Goal: Task Accomplishment & Management: Manage account settings

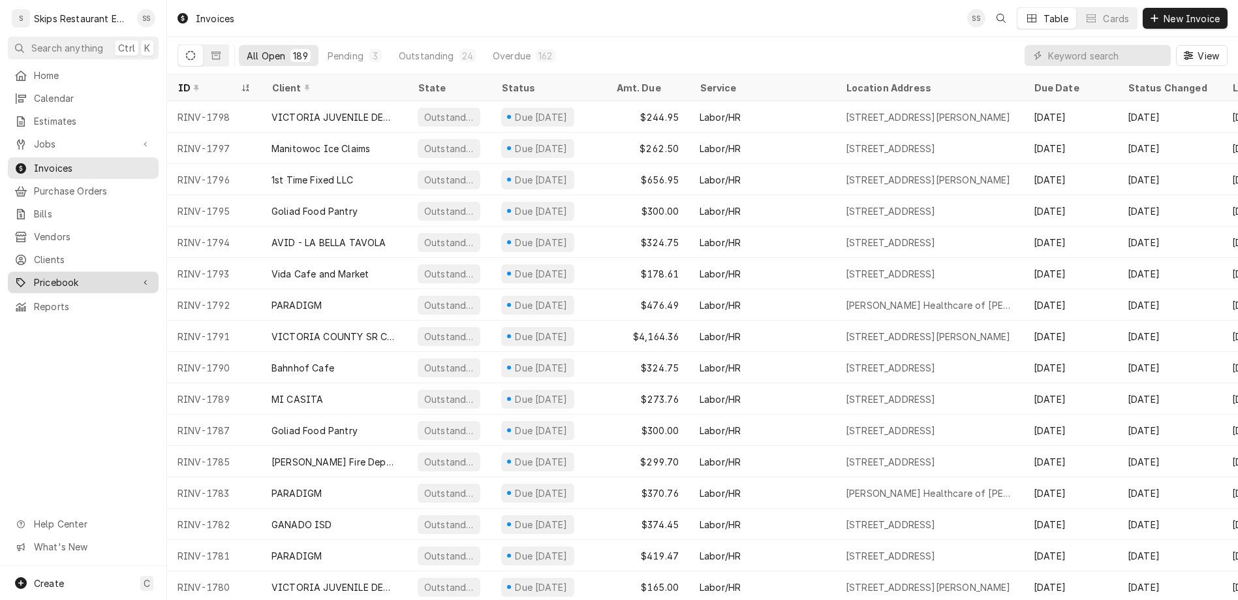
click at [38, 275] on span "Pricebook" at bounding box center [83, 282] width 99 height 14
click at [44, 321] on span "Parts & Materials" at bounding box center [93, 328] width 118 height 14
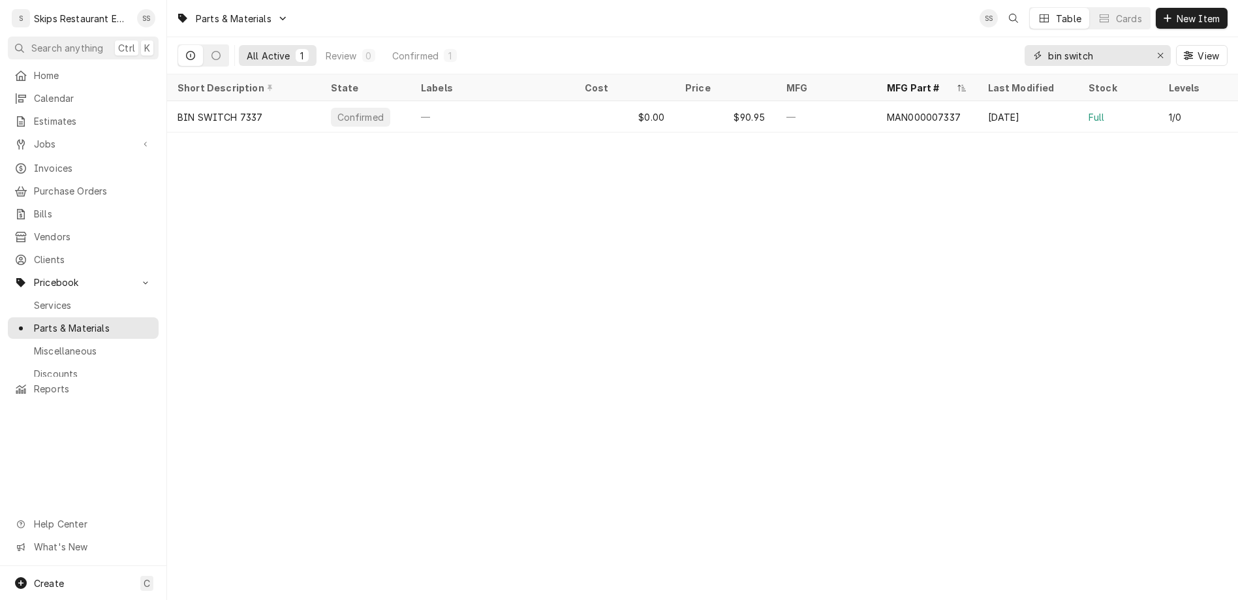
drag, startPoint x: 1139, startPoint y: 44, endPoint x: 1068, endPoint y: 43, distance: 70.5
click at [1068, 45] on input "bin switch" at bounding box center [1097, 55] width 98 height 21
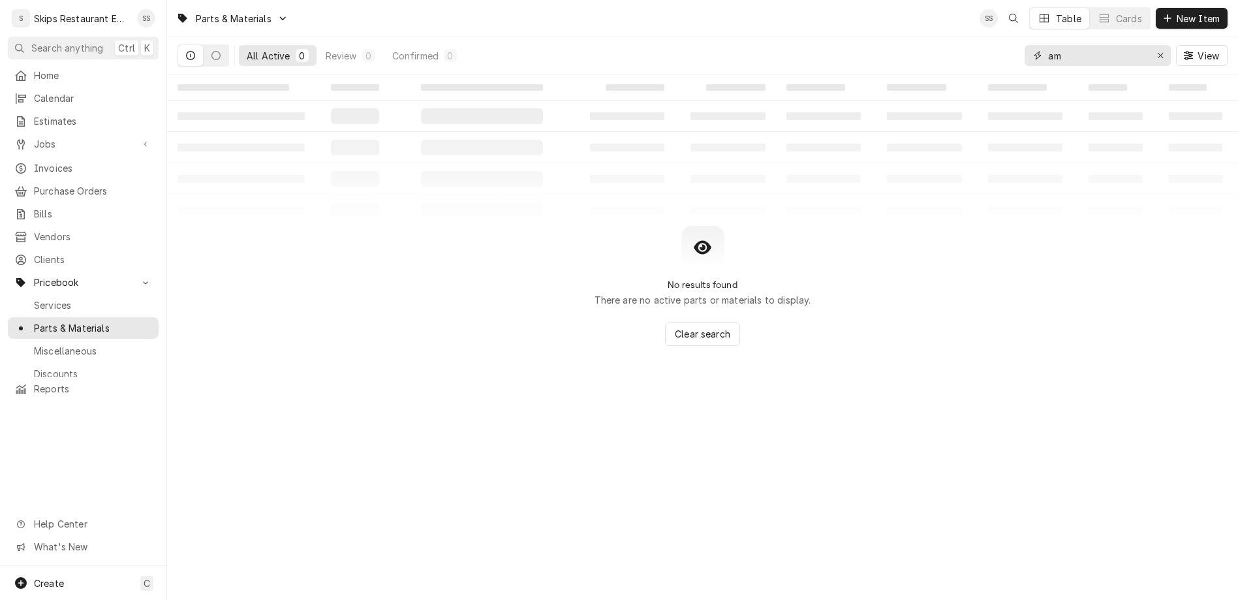
type input "a"
click at [1095, 45] on input "sp-p10" at bounding box center [1097, 55] width 98 height 21
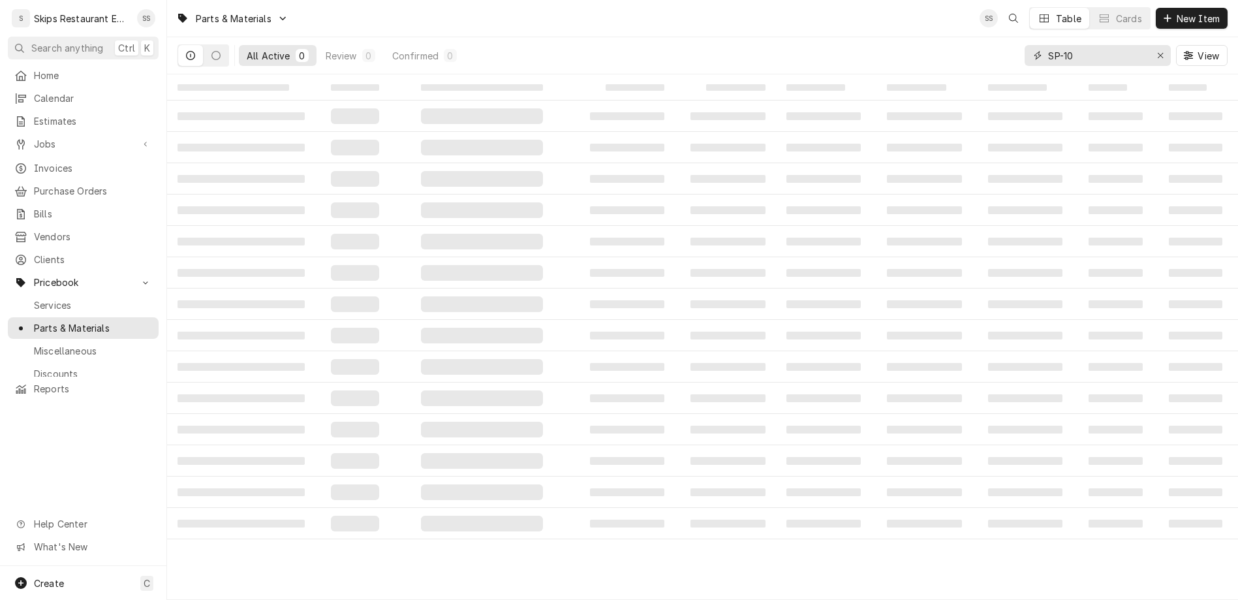
type input "SP-P10"
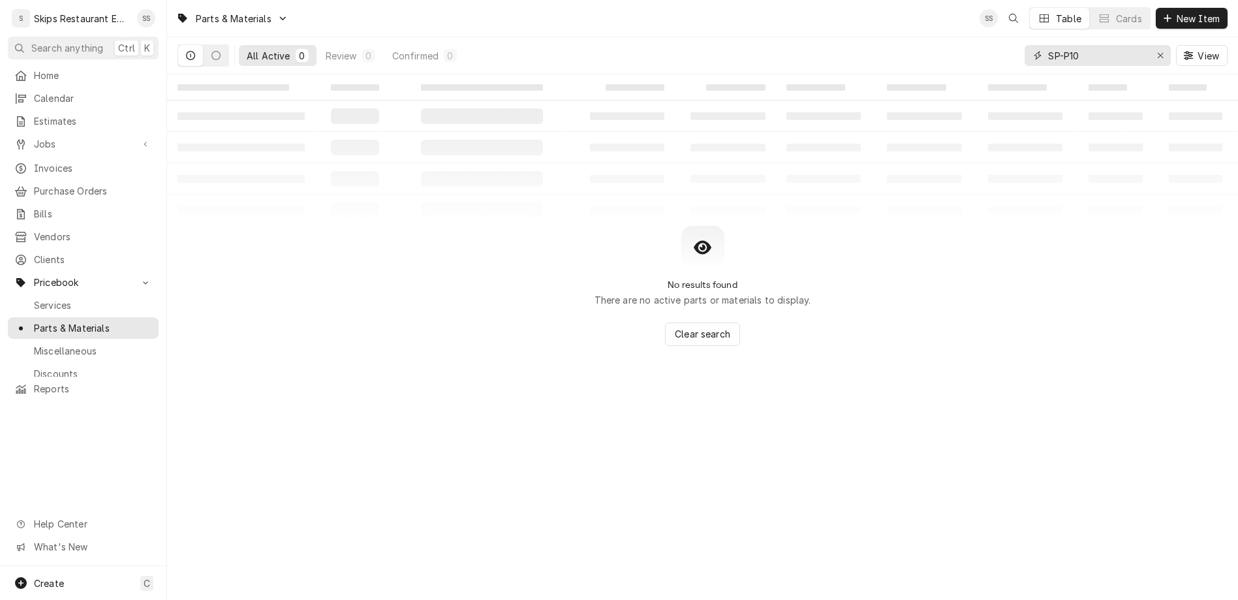
drag, startPoint x: 1131, startPoint y: 42, endPoint x: 1057, endPoint y: 46, distance: 74.5
click at [1057, 46] on input "SP-P10" at bounding box center [1097, 55] width 98 height 21
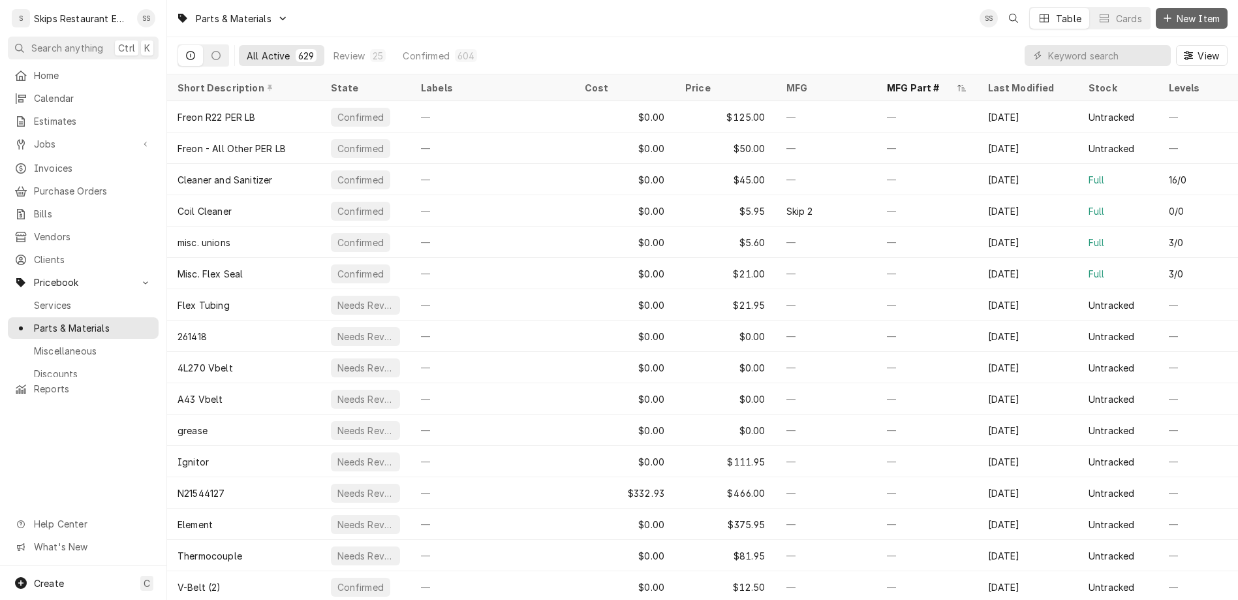
click at [1201, 15] on span "New Item" at bounding box center [1198, 19] width 48 height 14
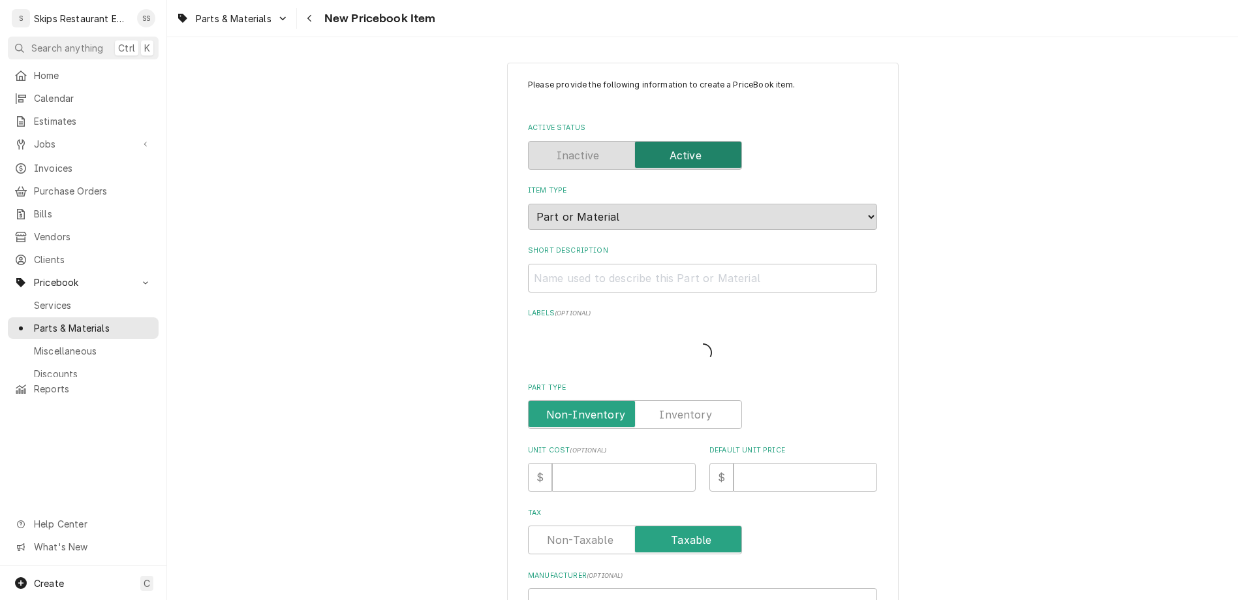
type textarea "x"
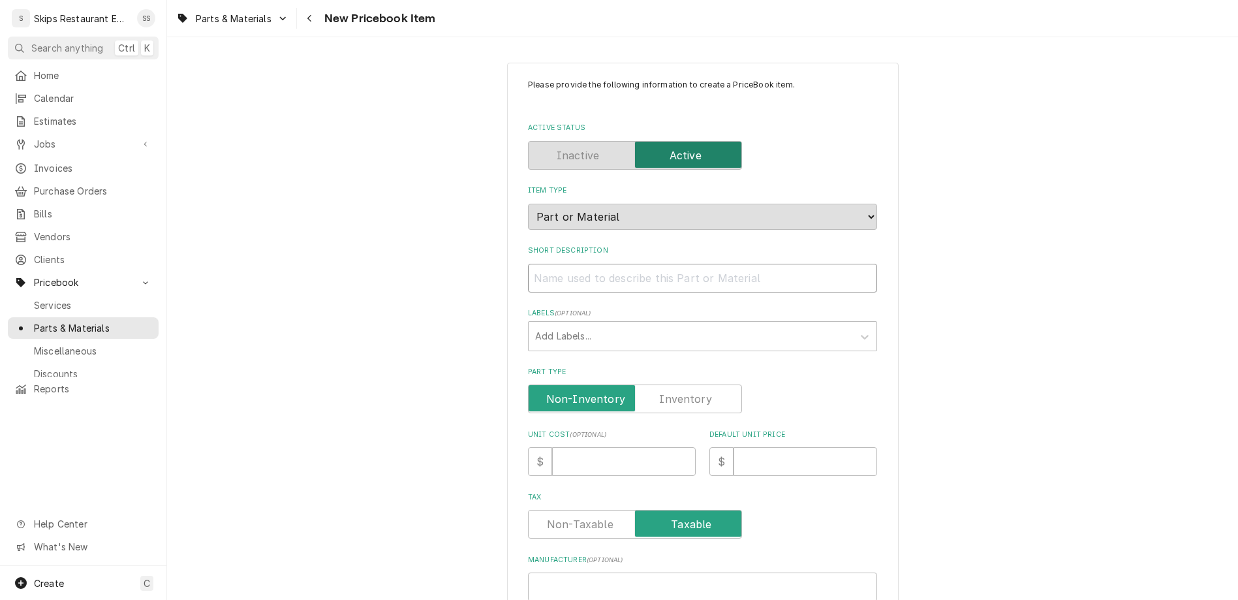
click at [606, 264] on input "Short Description" at bounding box center [702, 278] width 349 height 29
type input "S"
type textarea "x"
type input "Sp"
type textarea "x"
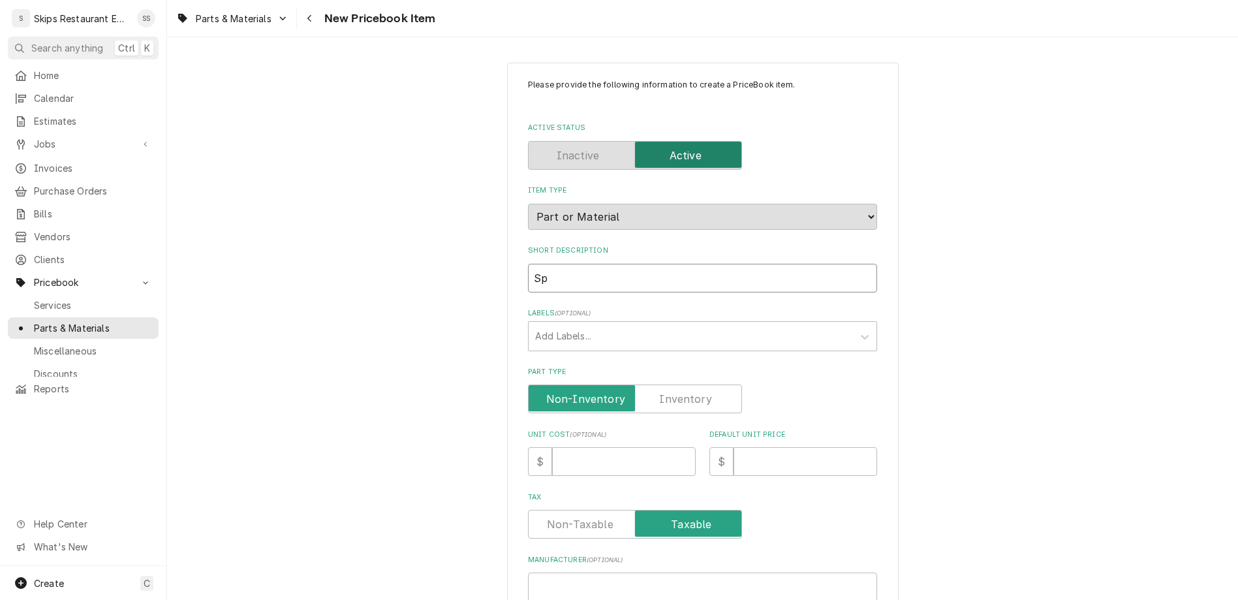
type input "Spi"
type textarea "x"
type input "Spir"
type textarea "x"
type input "Spiro"
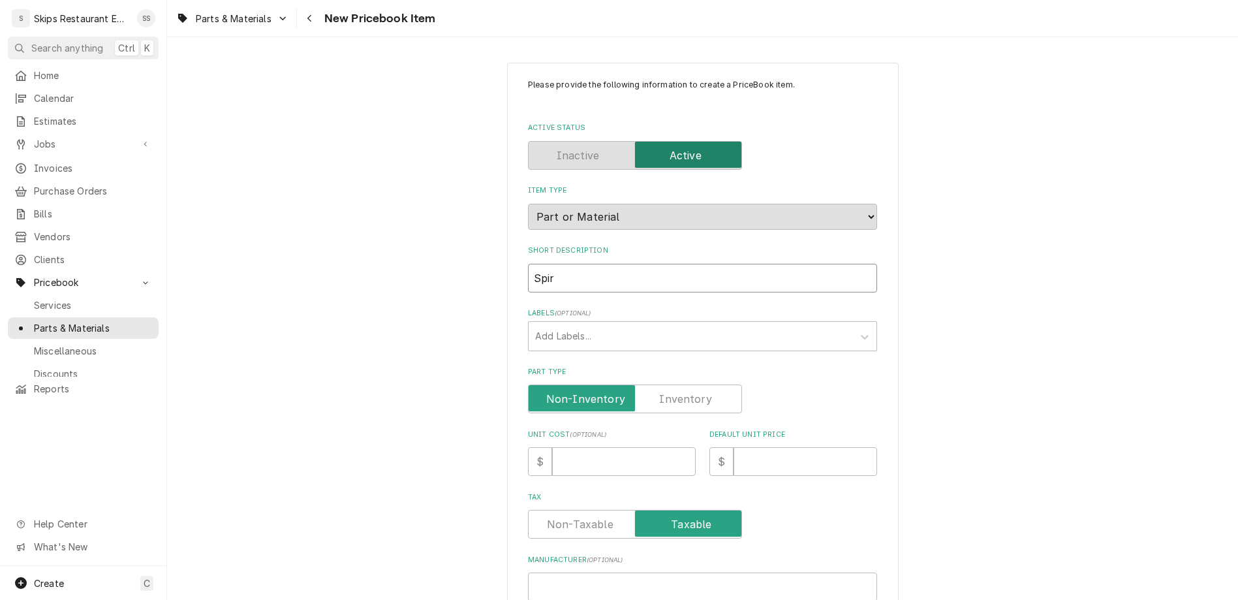
type textarea "x"
type input "Spirop"
type textarea "x"
type input "Spiropu"
type textarea "x"
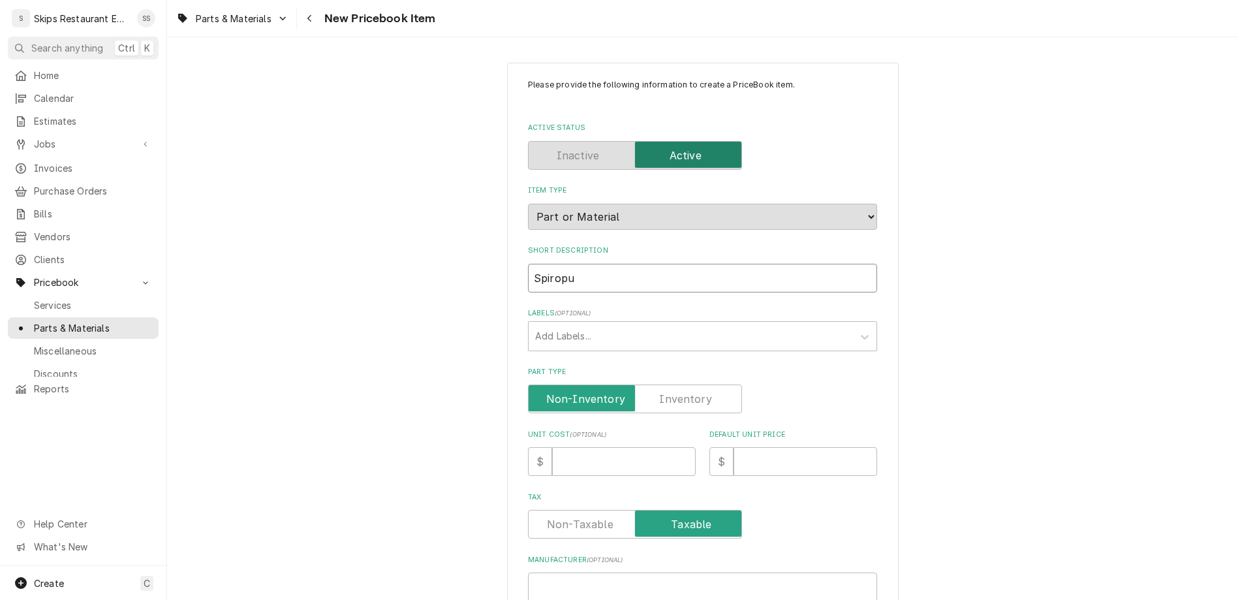
type input "Spiropur"
type textarea "x"
type input "Spiropure"
type textarea "x"
type input "Spiropure"
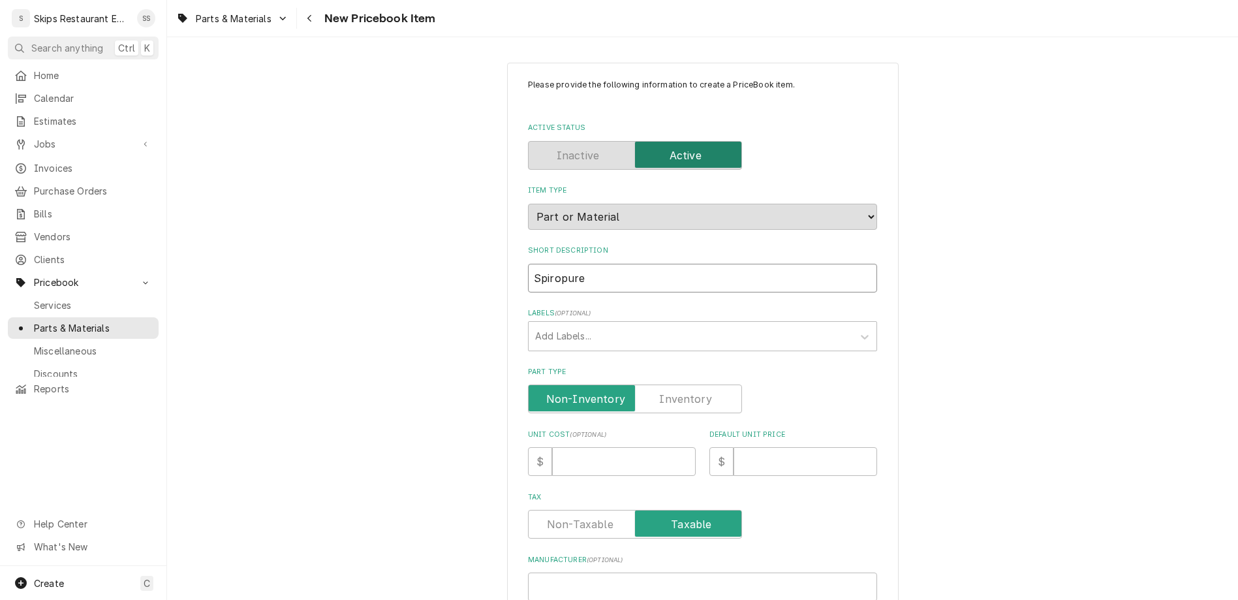
type textarea "x"
type input "Spiropure S"
type textarea "x"
type input "Spiropure Se"
type textarea "x"
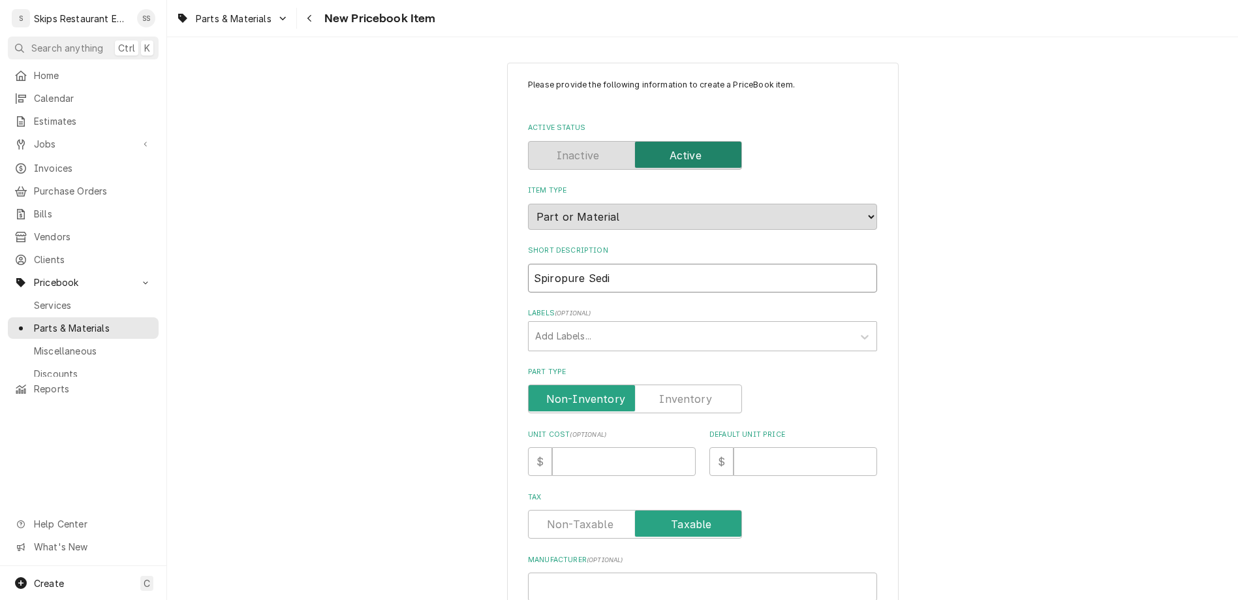
type input "Spiropure Sedim"
type textarea "x"
type input "Spiropure Sedime"
type textarea "x"
type input "Spiropure Sedimen"
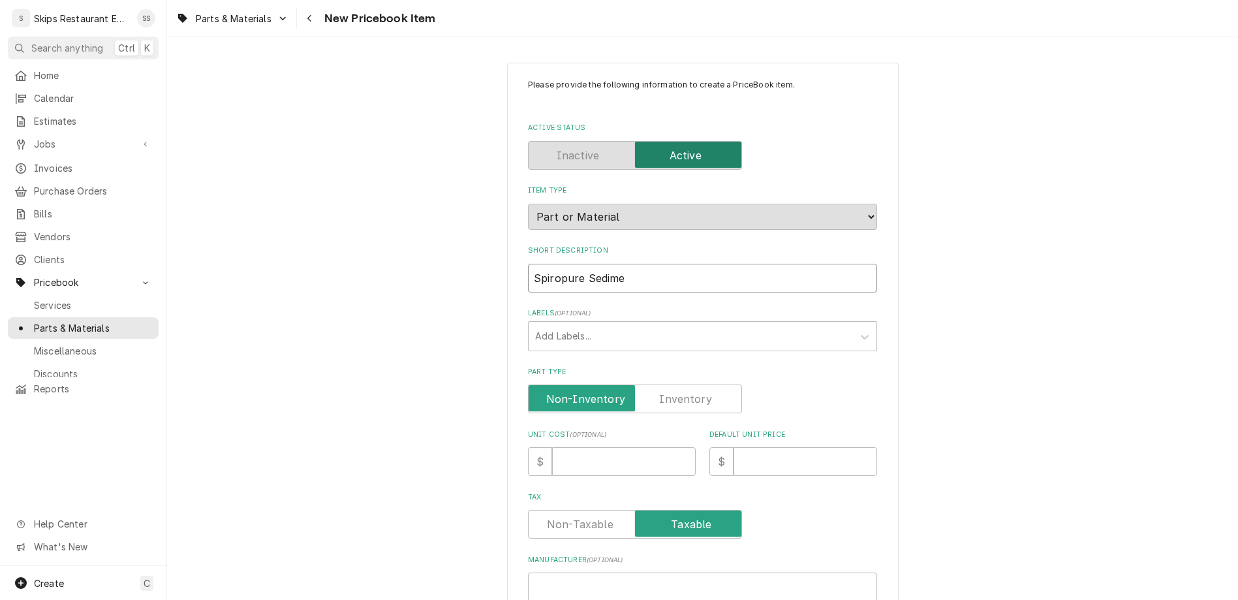
type textarea "x"
type input "Spiropure Sediment"
type textarea "x"
type input "Spiropure Sediment"
type textarea "x"
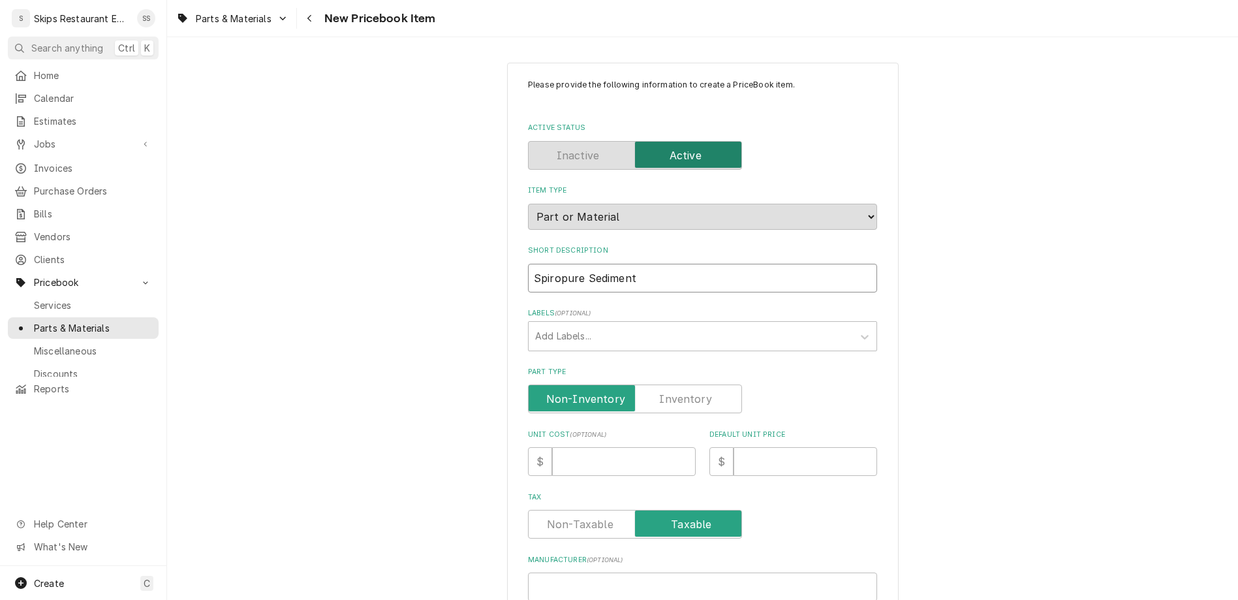
type input "Spiropure Sediment F"
type textarea "x"
type input "Spiropure Sediment Fi"
type textarea "x"
type input "Spiropure Sediment Fil"
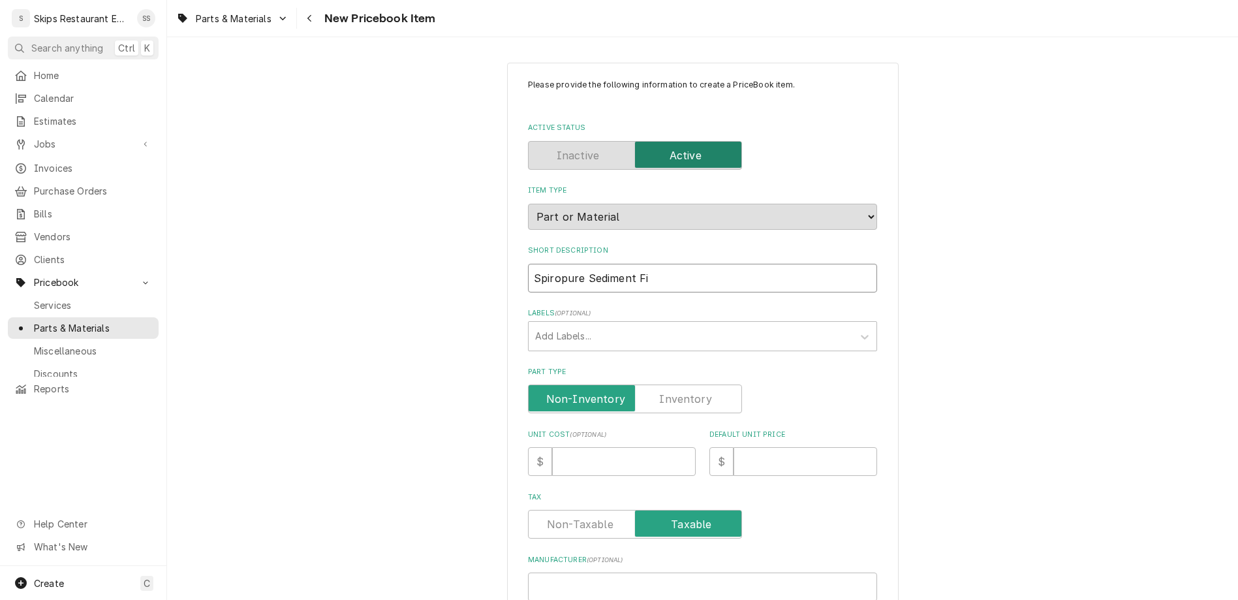
type textarea "x"
type input "Spiropure Sediment Filt"
type textarea "x"
type input "Spiropure Sediment Filte"
type textarea "x"
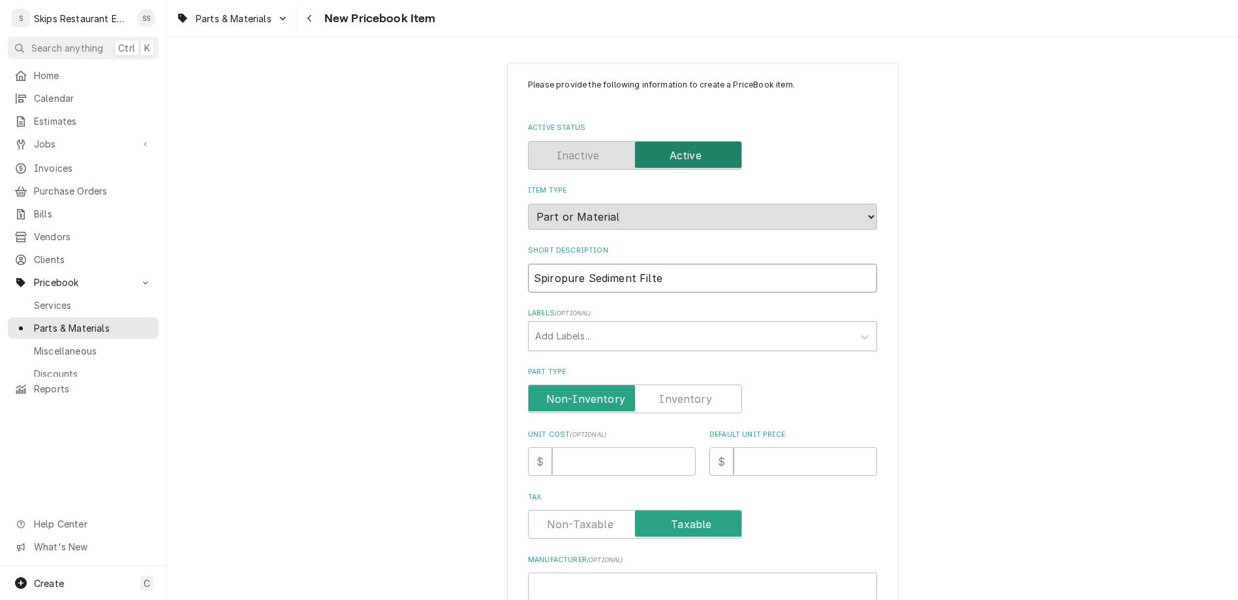
type input "Spiropure Sediment Filter"
type textarea "x"
type input "Spiropure Sediment Filter1"
type textarea "x"
type input "Spiropure Sediment Filter10"
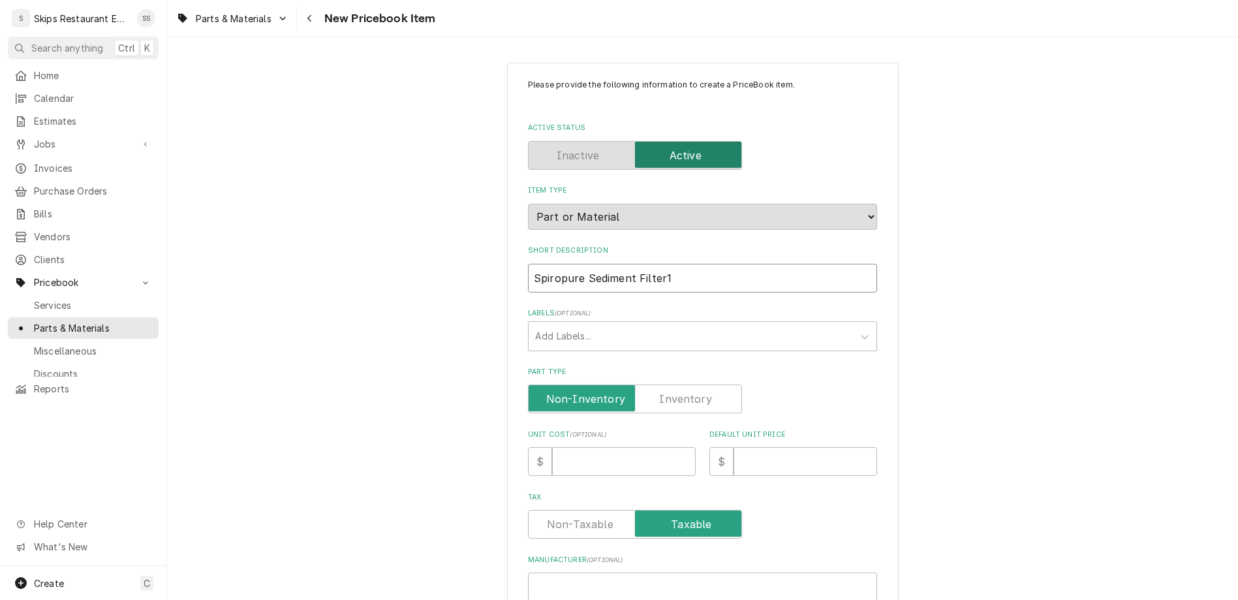
type textarea "x"
type input "Spiropure Sediment Filter1"
type textarea "x"
type input "Spiropure Sediment Filter"
type textarea "x"
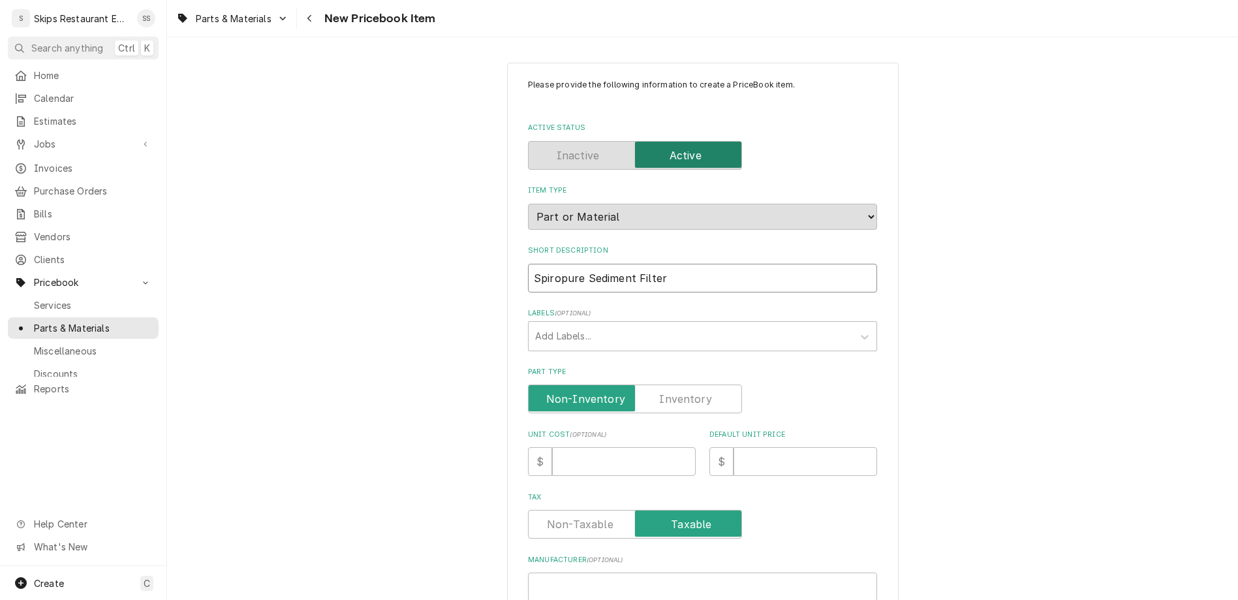
type input "Spiropure Sediment Filter"
type textarea "x"
type input "Spiropure Sediment Filter 1"
type textarea "x"
type input "Spiropure Sediment Filter 10"
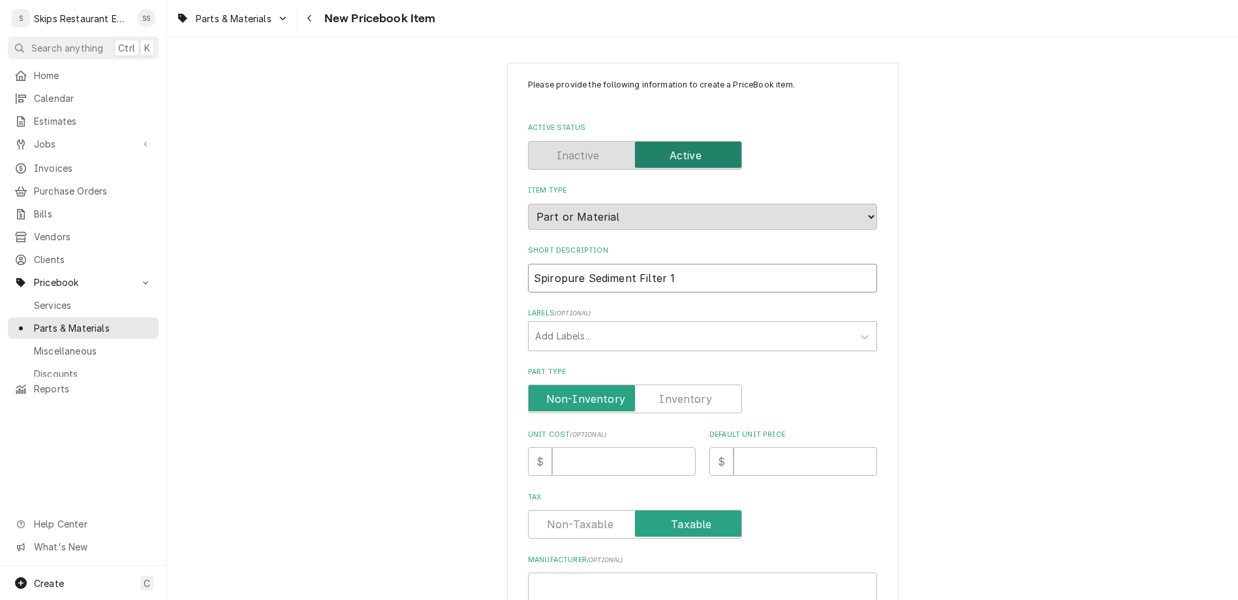
type textarea "x"
type input "Spiropure Sediment Filter 10"
type textarea "x"
type input "Spiropure Sediment Filter 10 m"
type textarea "x"
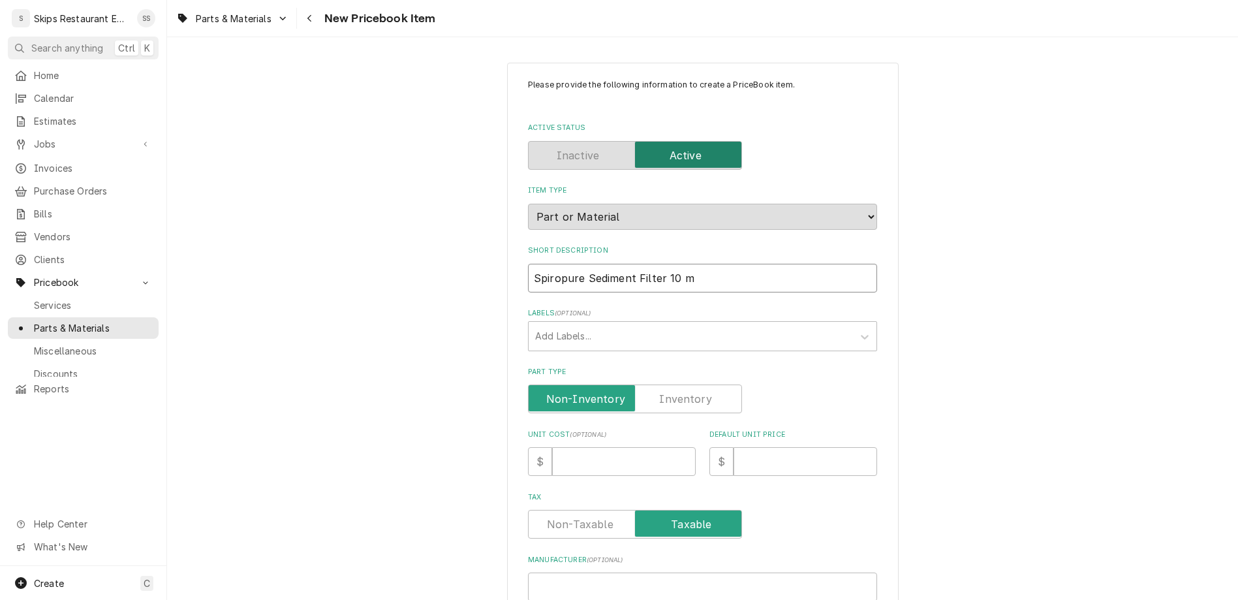
type input "Spiropure Sediment Filter 10 mi"
type textarea "x"
type input "Spiropure Sediment Filter 10 mic"
type textarea "x"
type input "Spiropure Sediment Filter 10 micr"
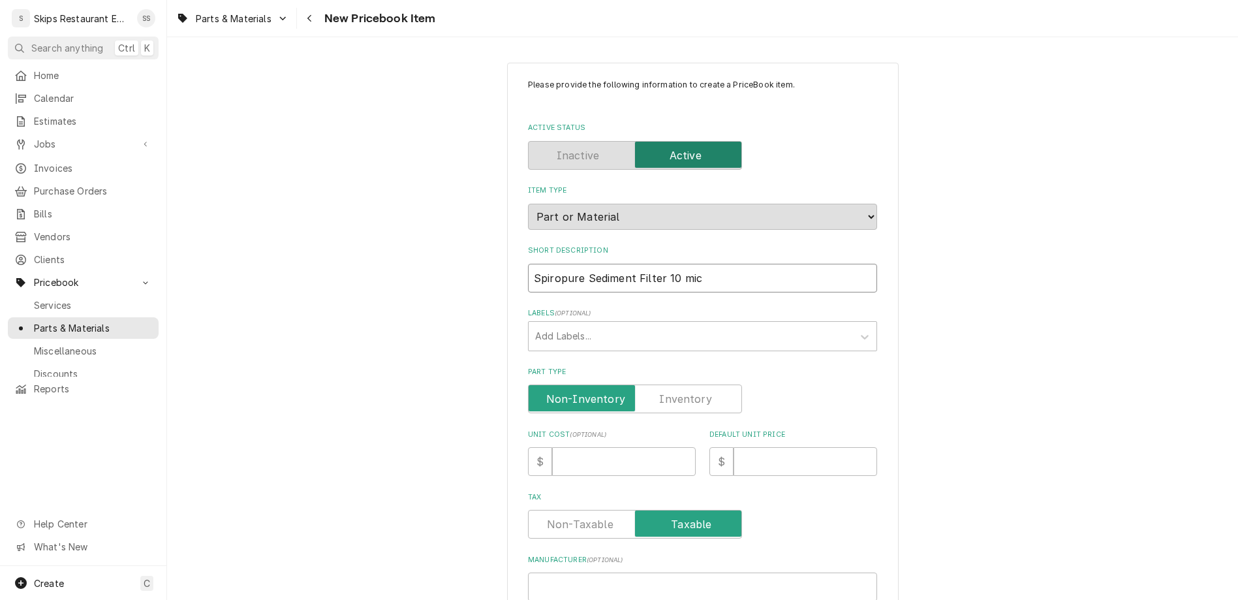
type textarea "x"
type input "Spiropure Sediment Filter 10 micro"
type textarea "x"
type input "Spiropure Sediment Filter 10 micron"
type textarea "x"
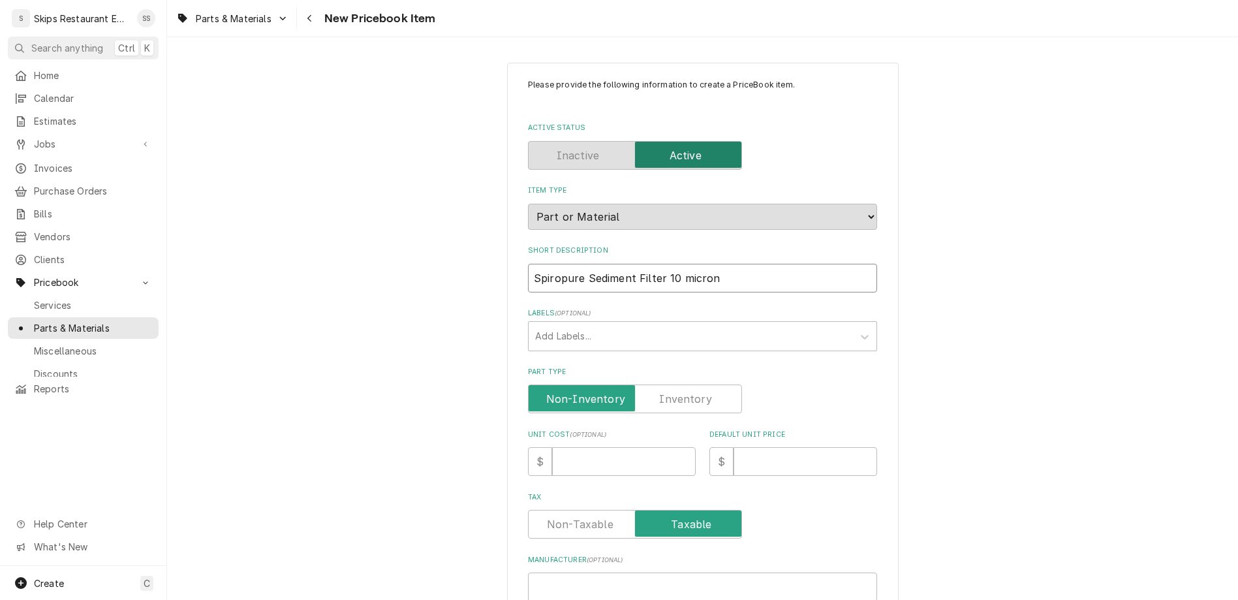
type input "Spiropure Sediment Filter 10 micron"
click at [651, 384] on label "Part Type" at bounding box center [635, 398] width 214 height 29
click at [651, 384] on input "Part Type" at bounding box center [635, 398] width 202 height 29
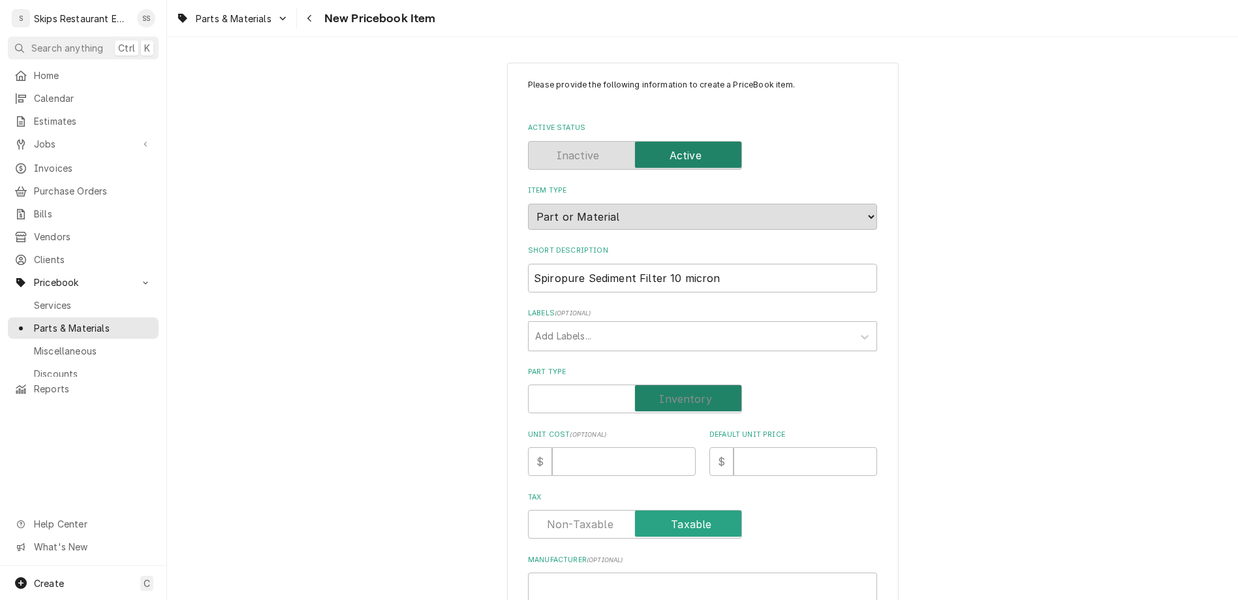
checkbox input "true"
type textarea "x"
click at [733, 447] on input "Default Unit Price" at bounding box center [805, 461] width 144 height 29
type input "1"
type textarea "x"
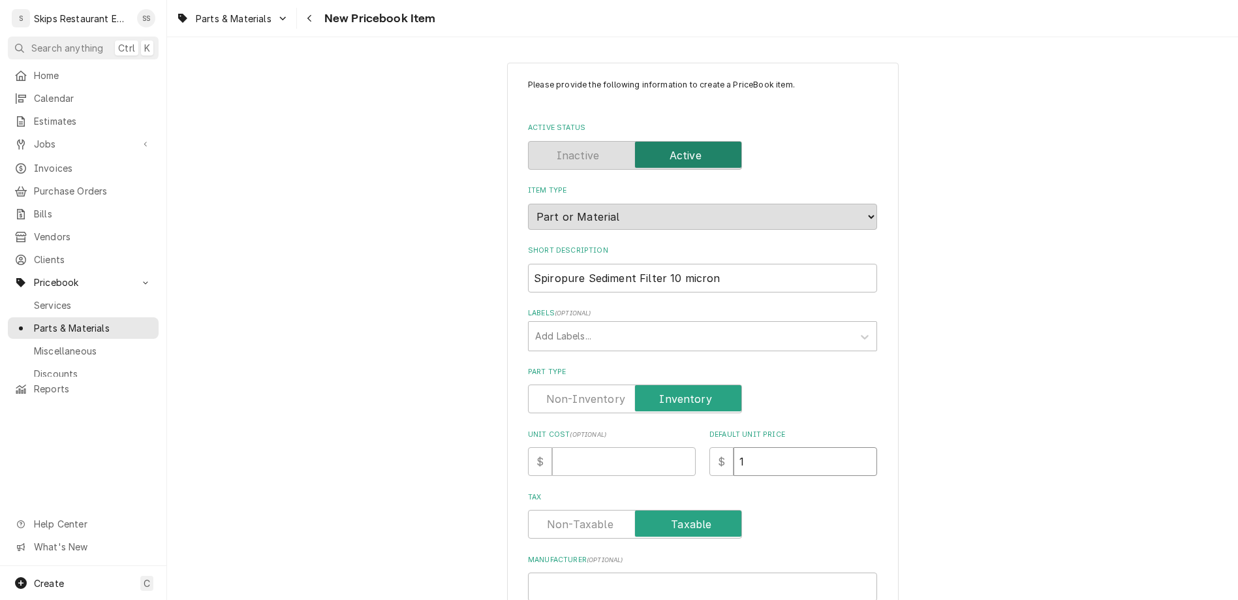
type input "13"
type textarea "x"
type input "13.9"
type textarea "x"
type input "13.95"
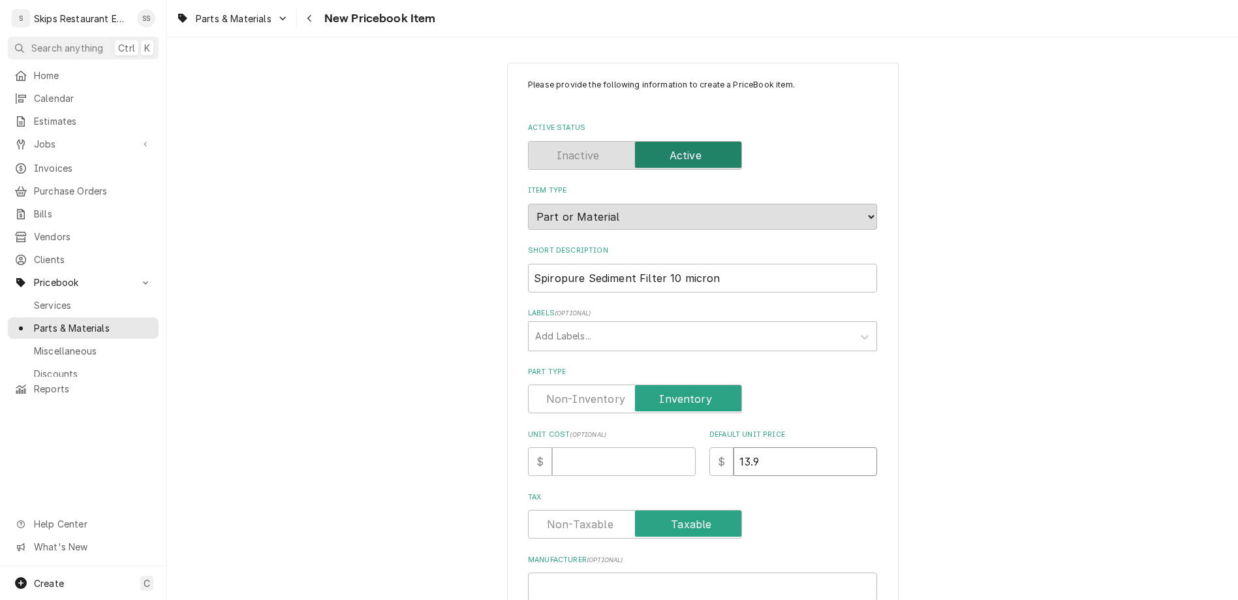
type textarea "x"
type input "13.95"
paste input "SP-P10"
type input "SP-P10"
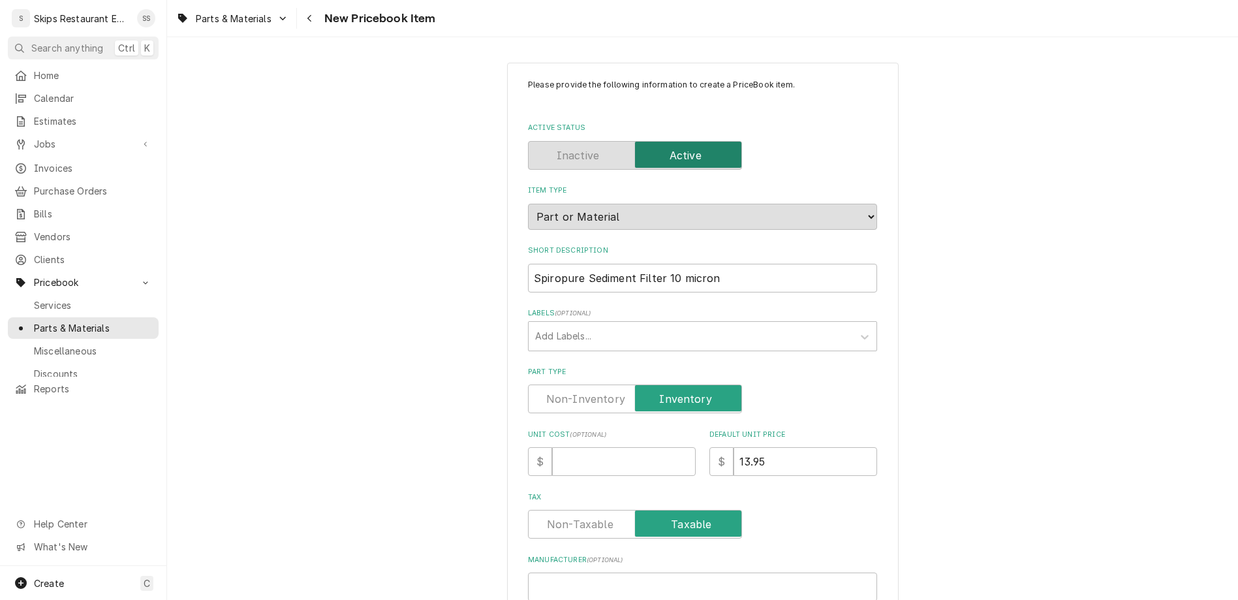
type textarea "x"
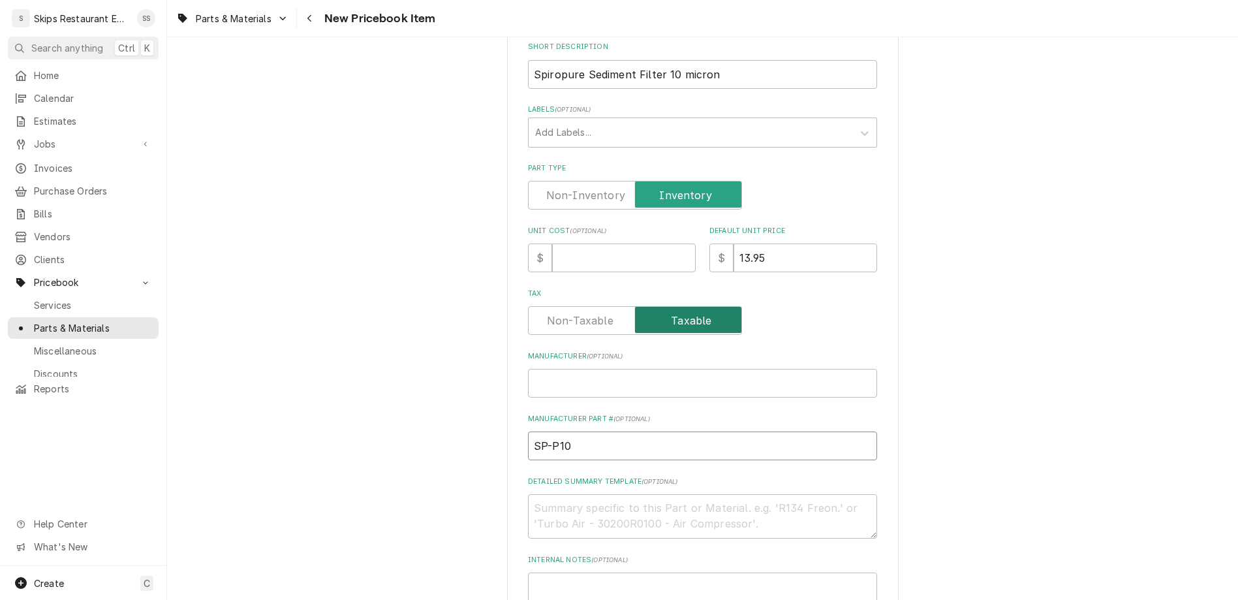
scroll to position [305, 0]
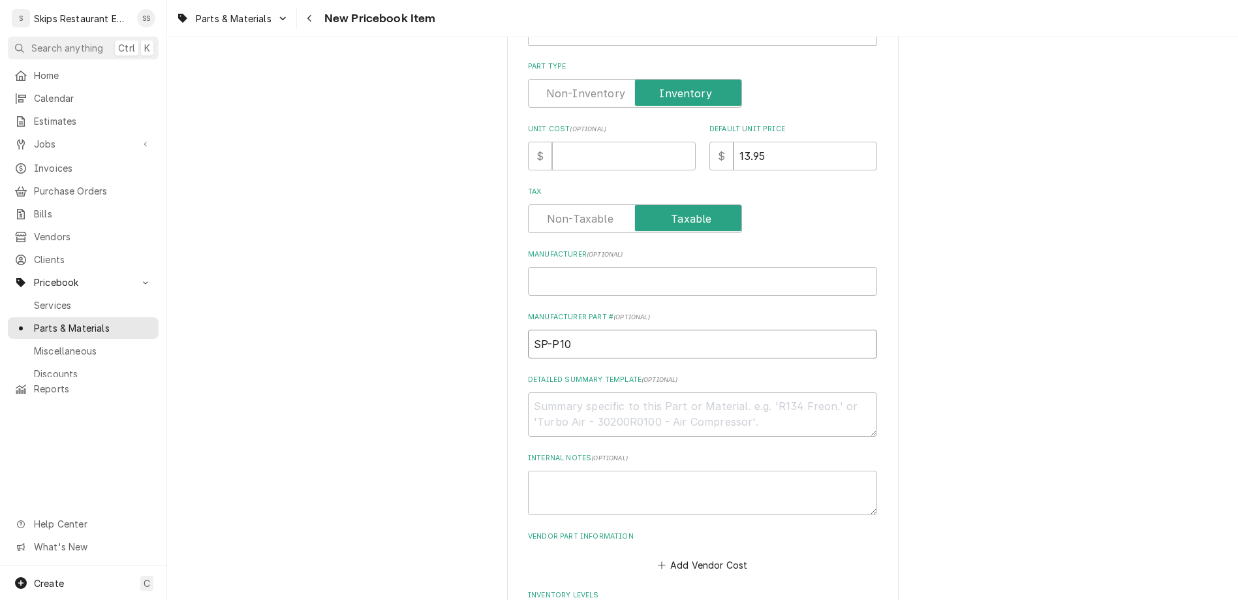
type input "SP-P10"
drag, startPoint x: 602, startPoint y: 472, endPoint x: 595, endPoint y: 472, distance: 7.2
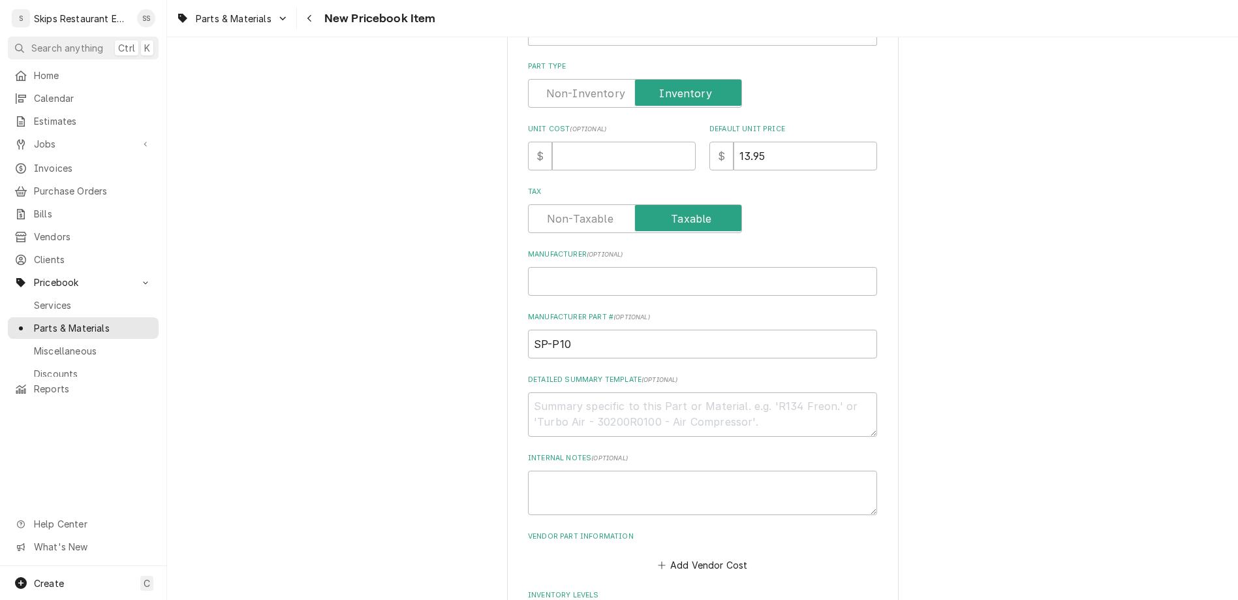
type input "3"
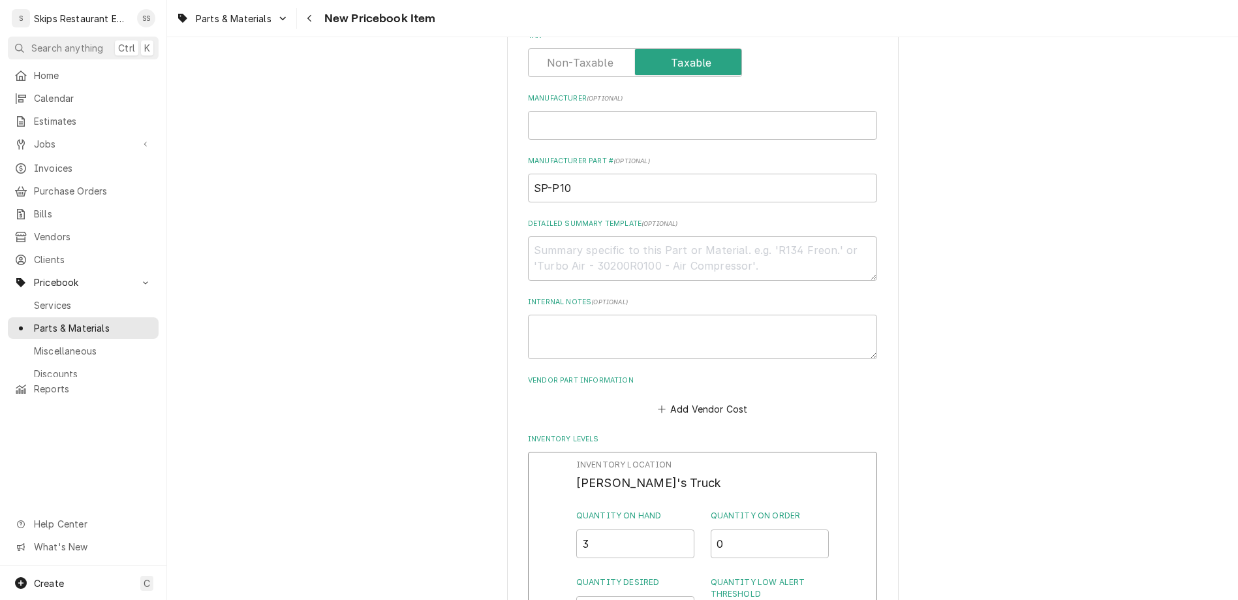
scroll to position [509, 0]
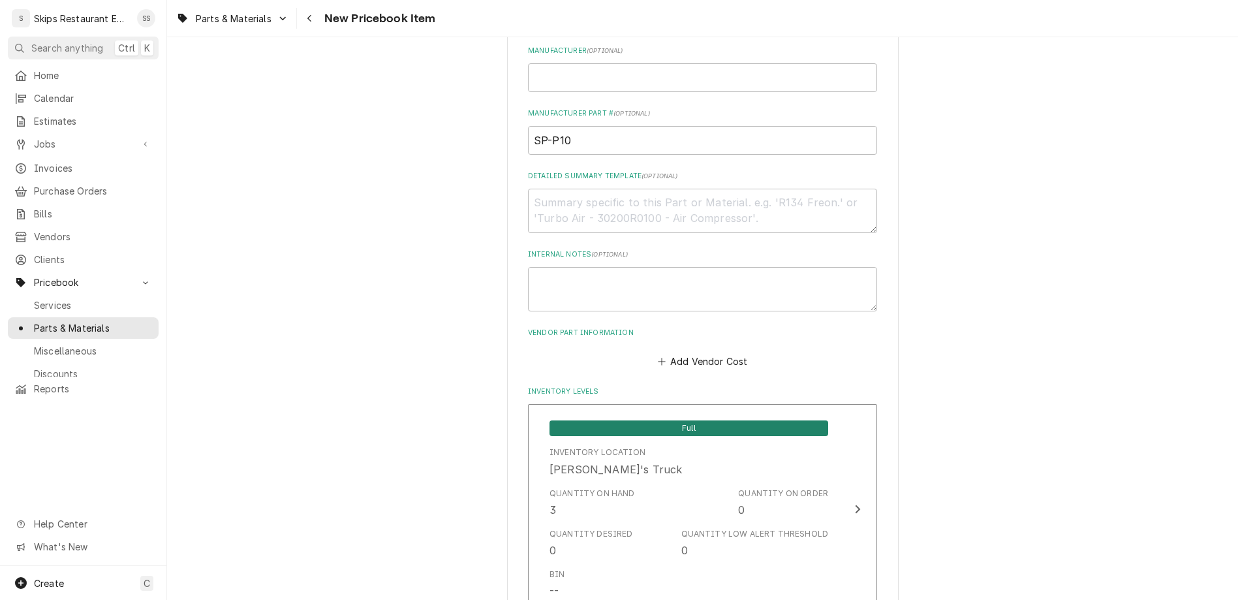
scroll to position [655, 0]
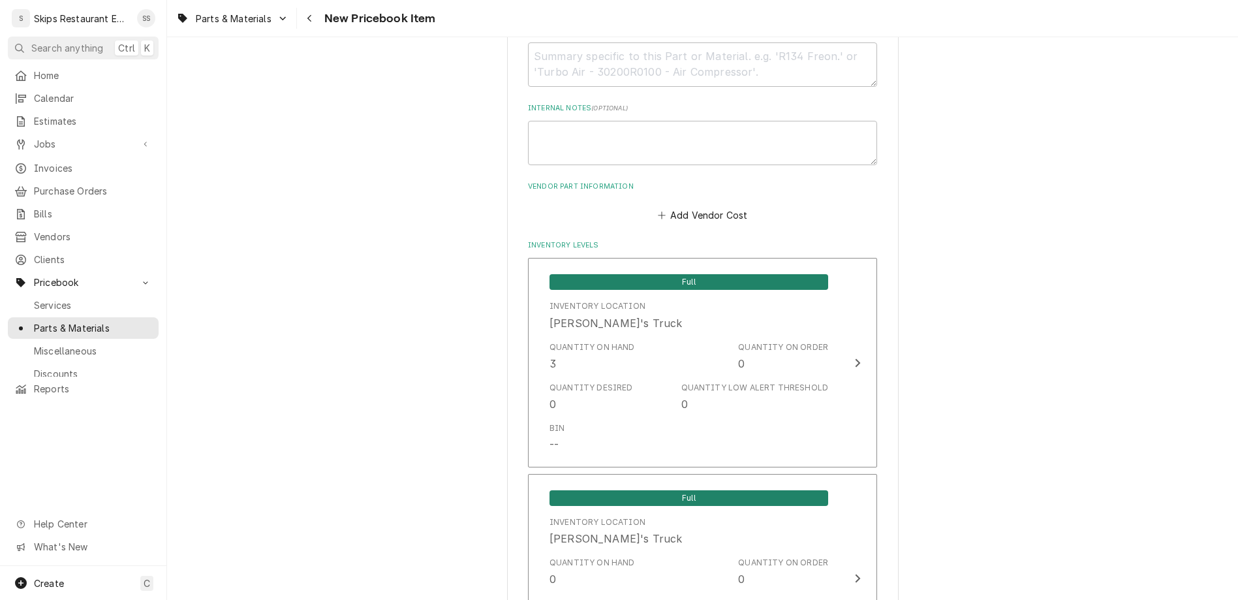
type textarea "x"
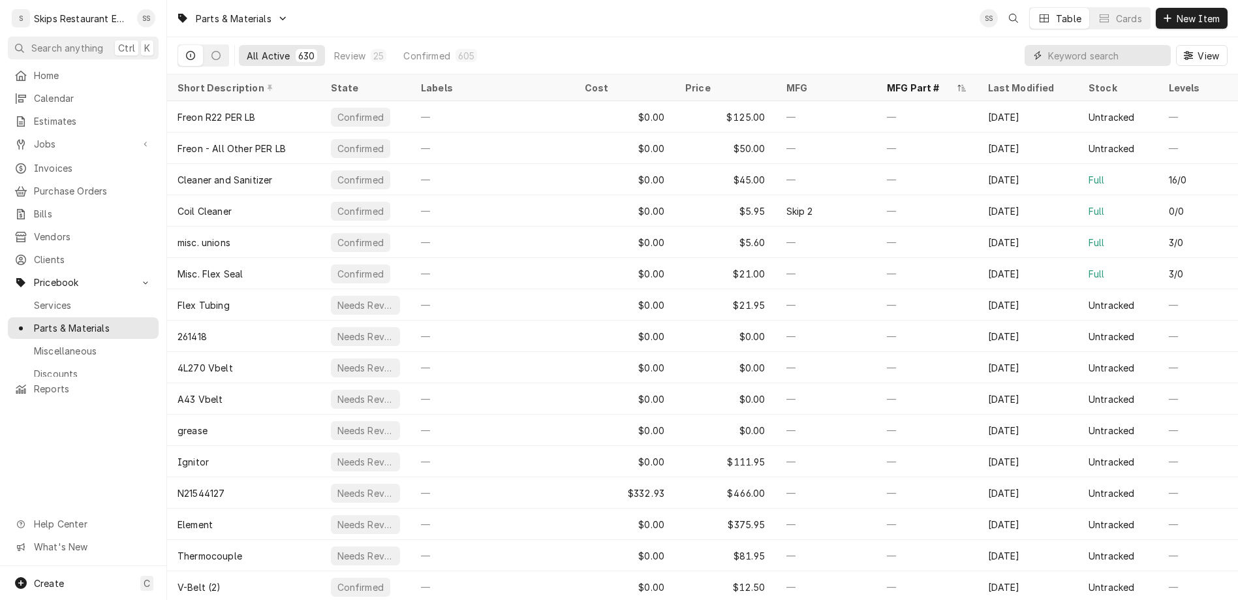
click at [1131, 45] on input "Dynamic Content Wrapper" at bounding box center [1106, 55] width 116 height 21
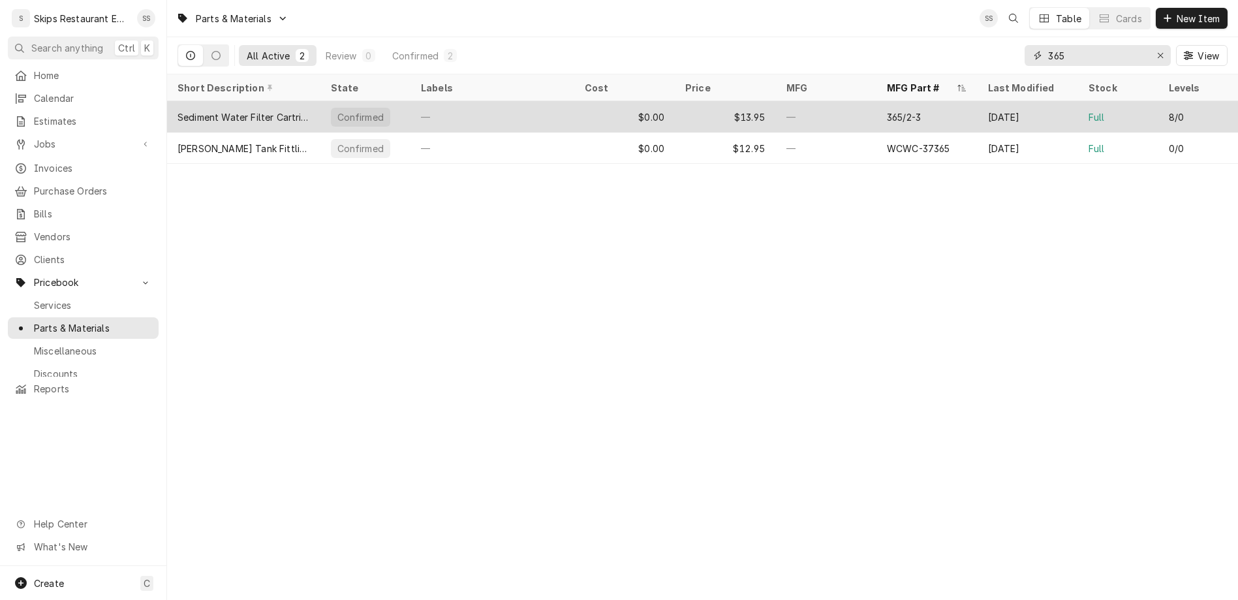
type input "365"
click at [221, 110] on div "Sediment Water Filter Cartridge 365/2-3" at bounding box center [243, 117] width 132 height 14
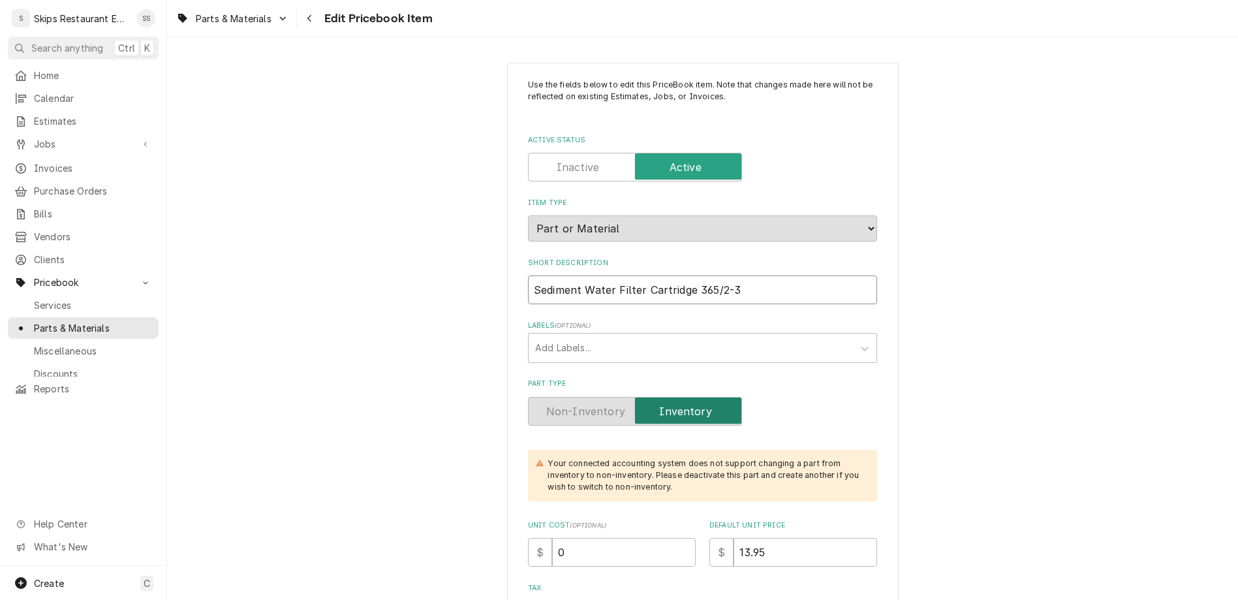
type textarea "x"
type input "Sedimen Water Filter Cartridge 365/2-3"
type textarea "x"
type input "Sedime Water Filter Cartridge 365/2-3"
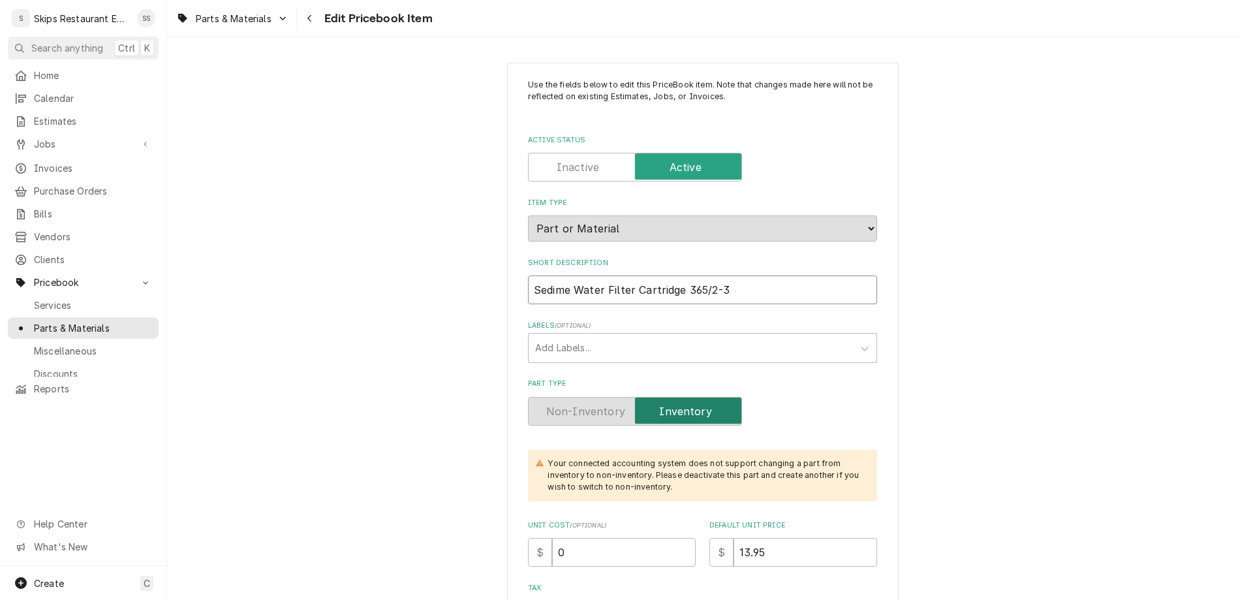
type textarea "x"
type input "Sed Water Filter Cartridge 365/2-3"
type textarea "x"
type input "Se Water Filter Cartridge 365/2-3"
type textarea "x"
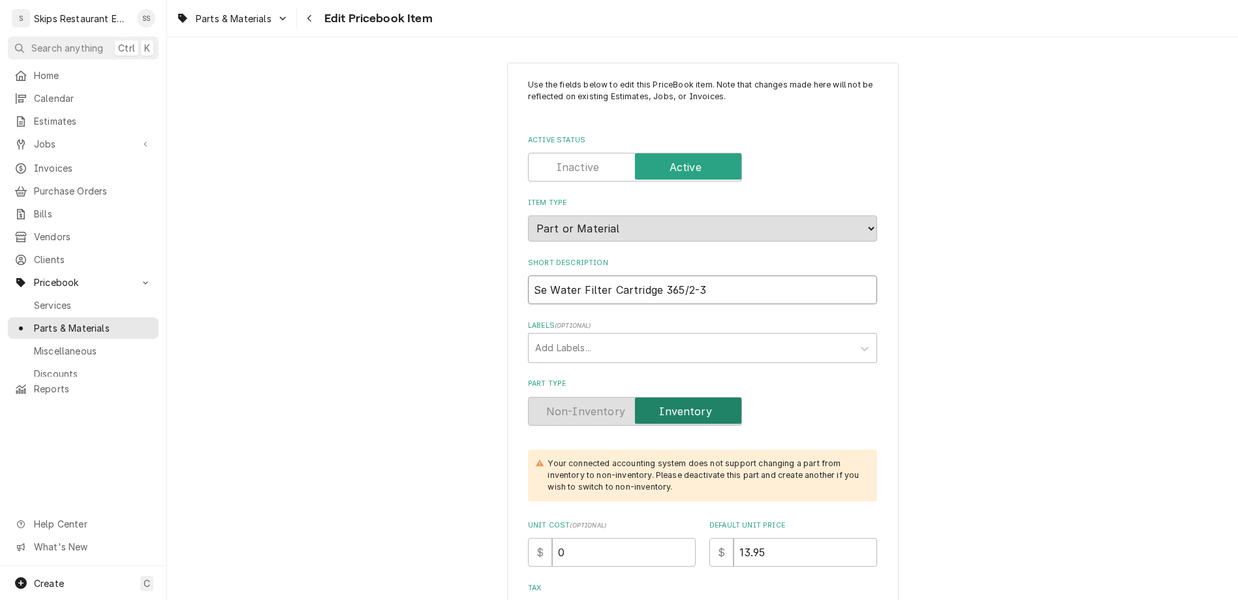
type input "S Water Filter Cartridge 365/2-3"
type textarea "x"
type input "Water Filter Cartridge 365/2-3"
type textarea "x"
type input "C Water Filter Cartridge 365/2-3"
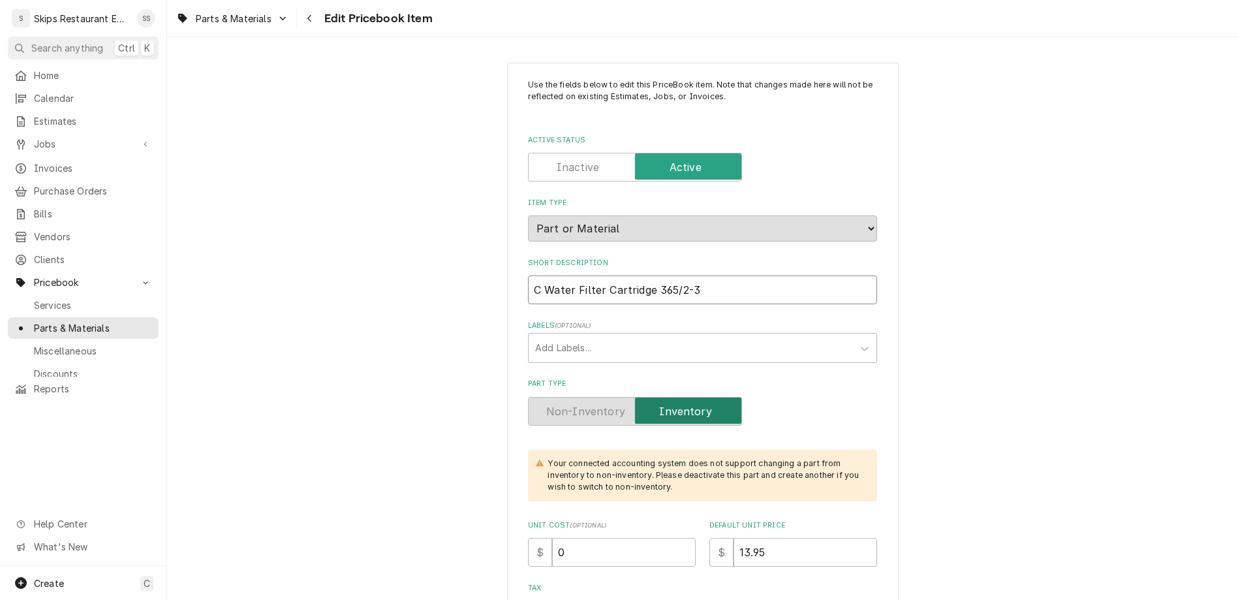
type textarea "x"
type input "Ca Water Filter Cartridge 365/2-3"
type textarea "x"
type input "Car Water Filter Cartridge 365/2-3"
type textarea "x"
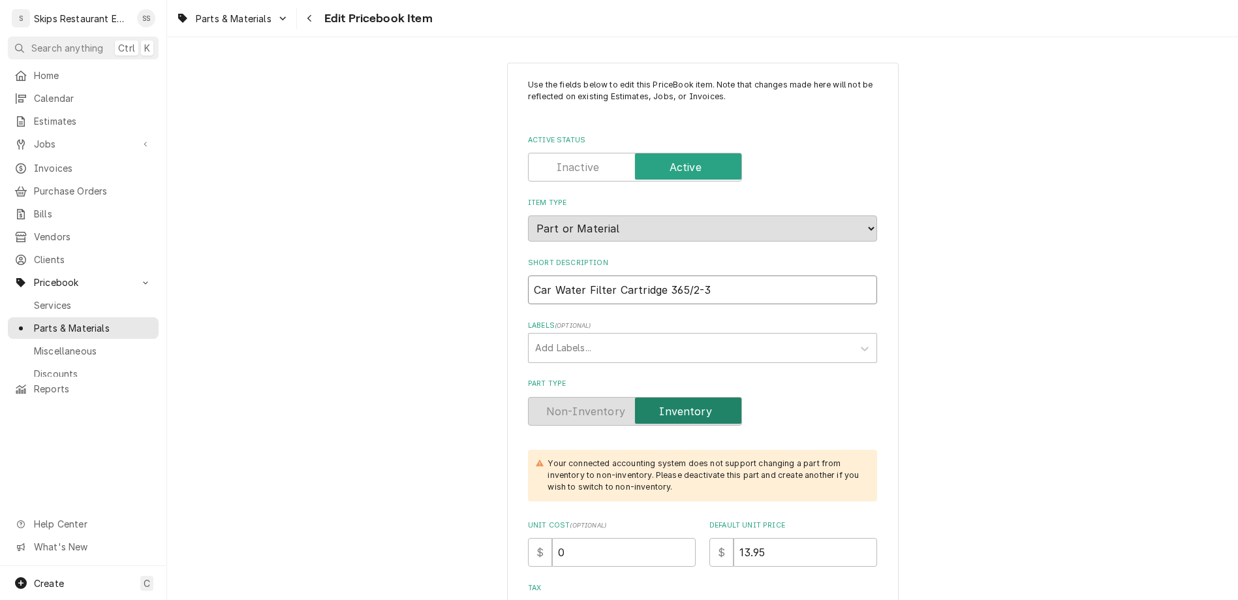
type input "Carb Water Filter Cartridge 365/2-3"
type textarea "x"
type input "Carbo Water Filter Cartridge 365/2-3"
type textarea "x"
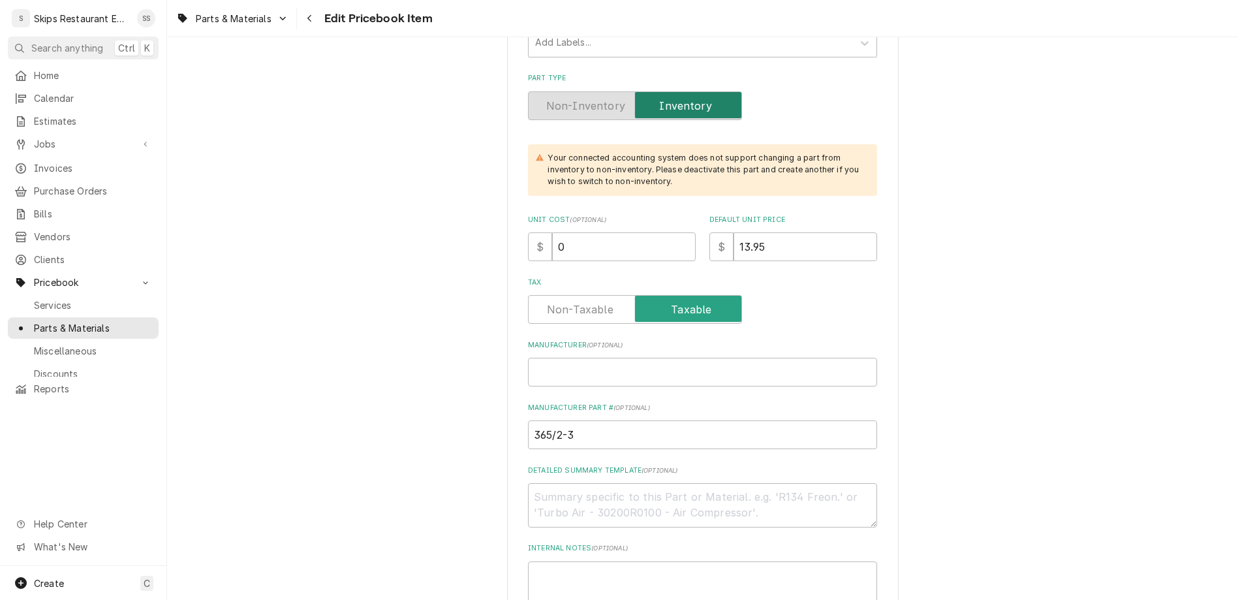
scroll to position [407, 0]
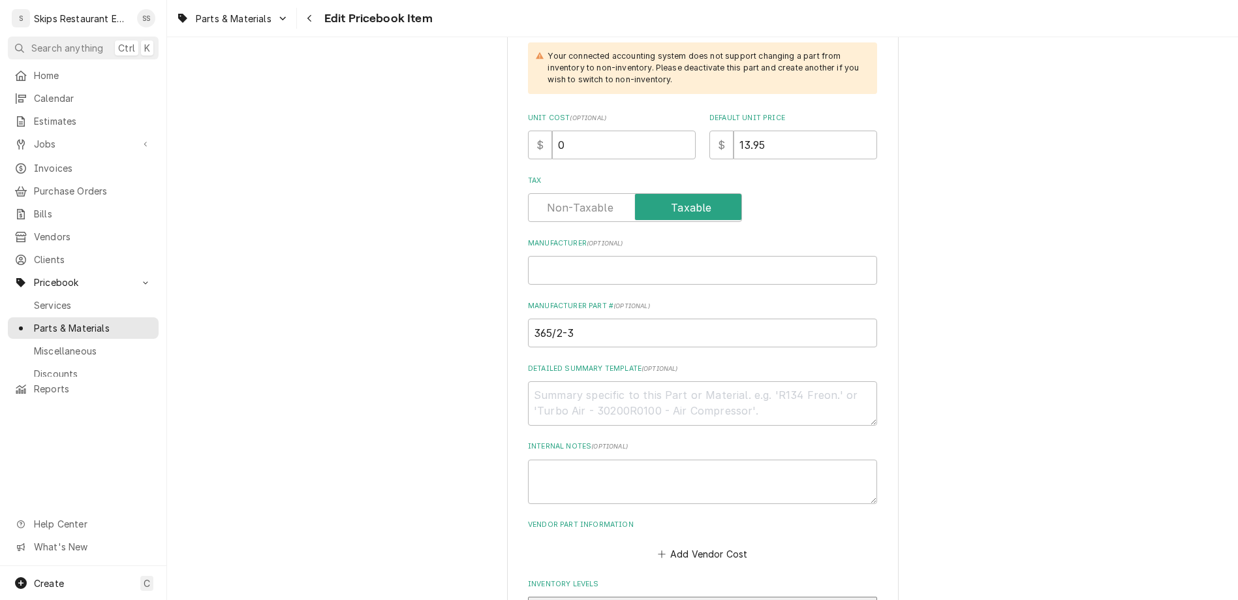
type input "Carbon Water Filter Cartridge 365/2-3"
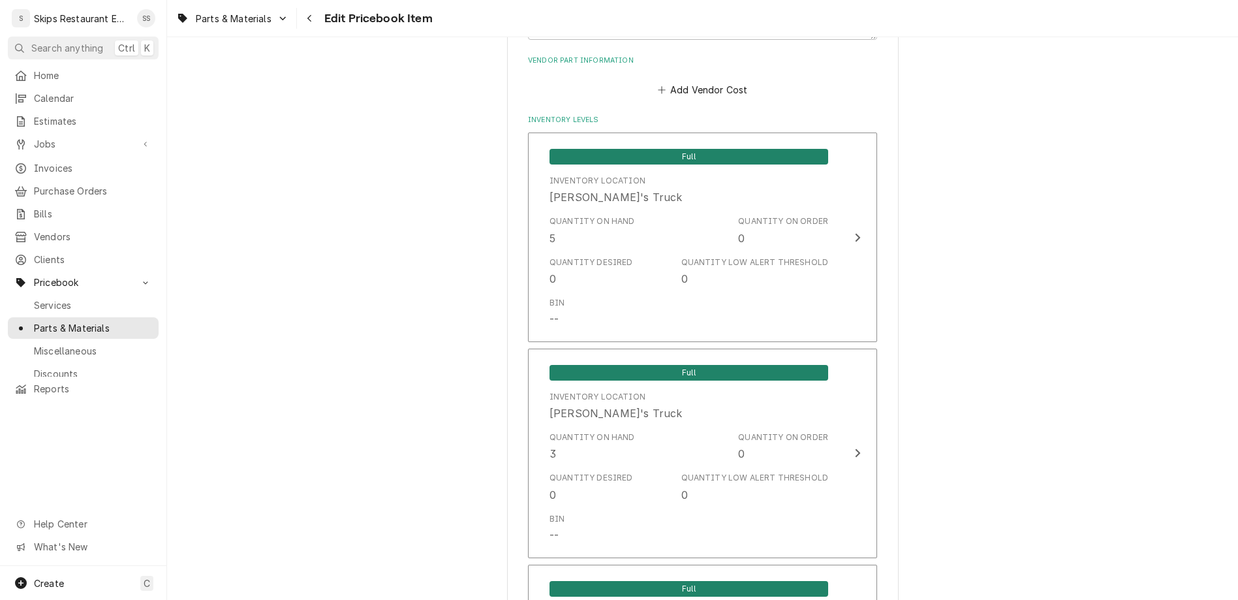
scroll to position [874, 0]
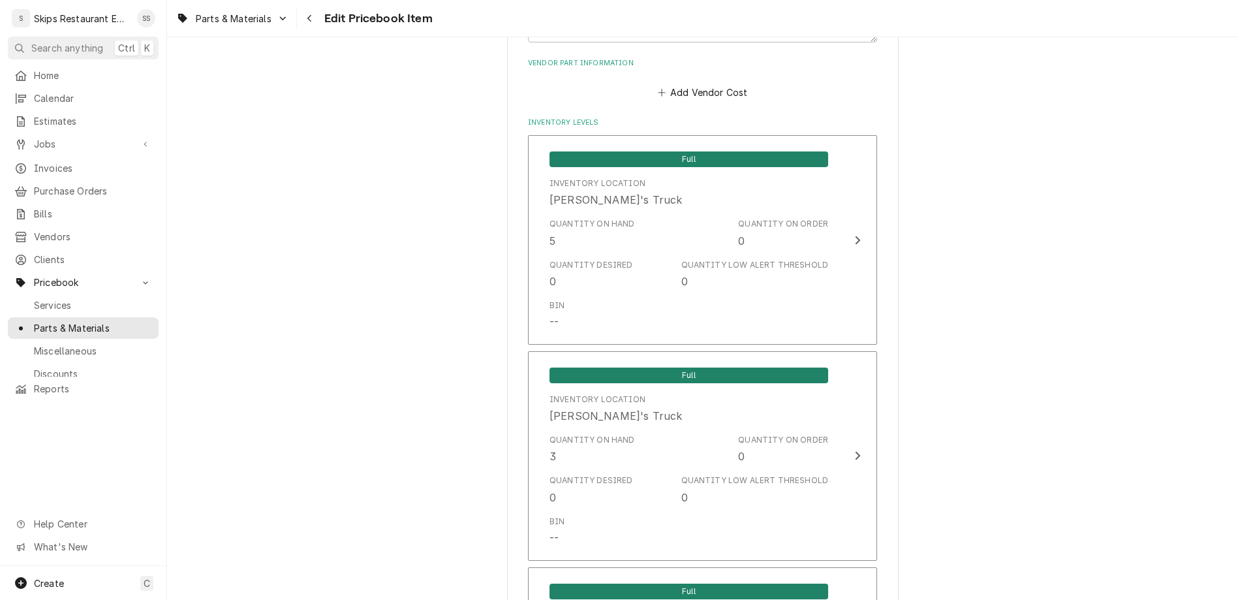
type textarea "x"
